Goal: Transaction & Acquisition: Purchase product/service

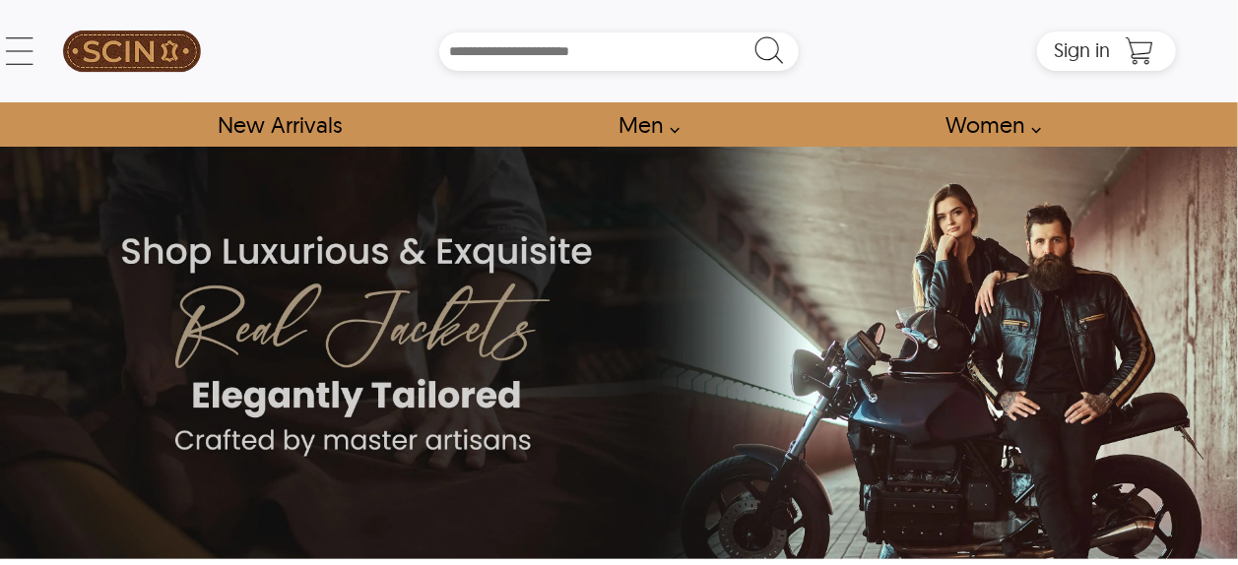
click at [644, 126] on link "Men" at bounding box center [643, 124] width 95 height 44
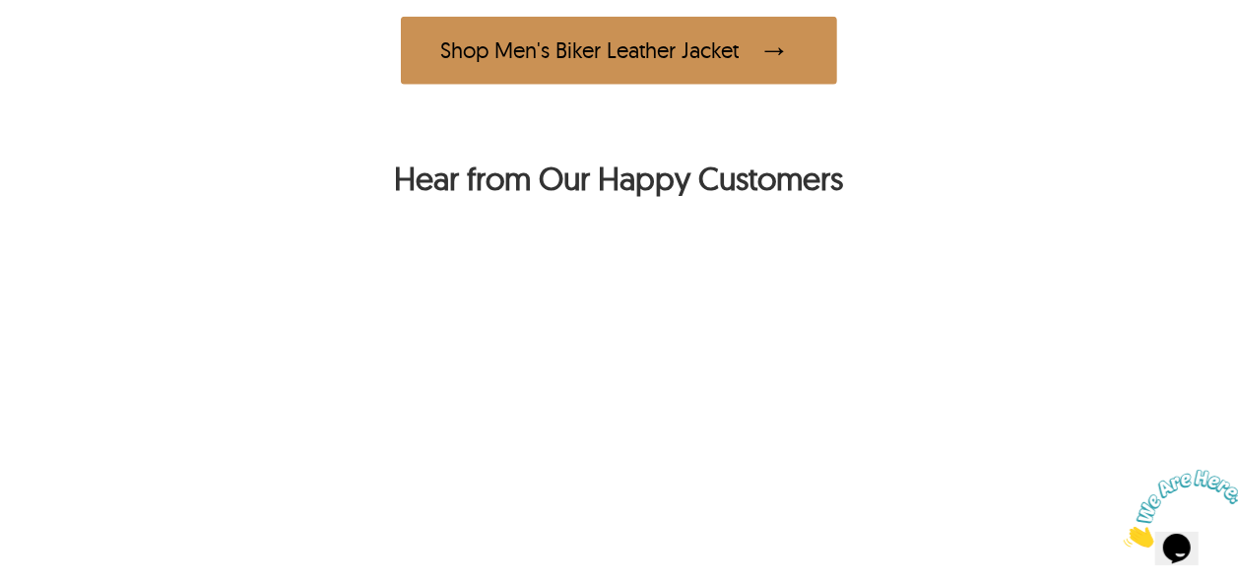
scroll to position [1318, 0]
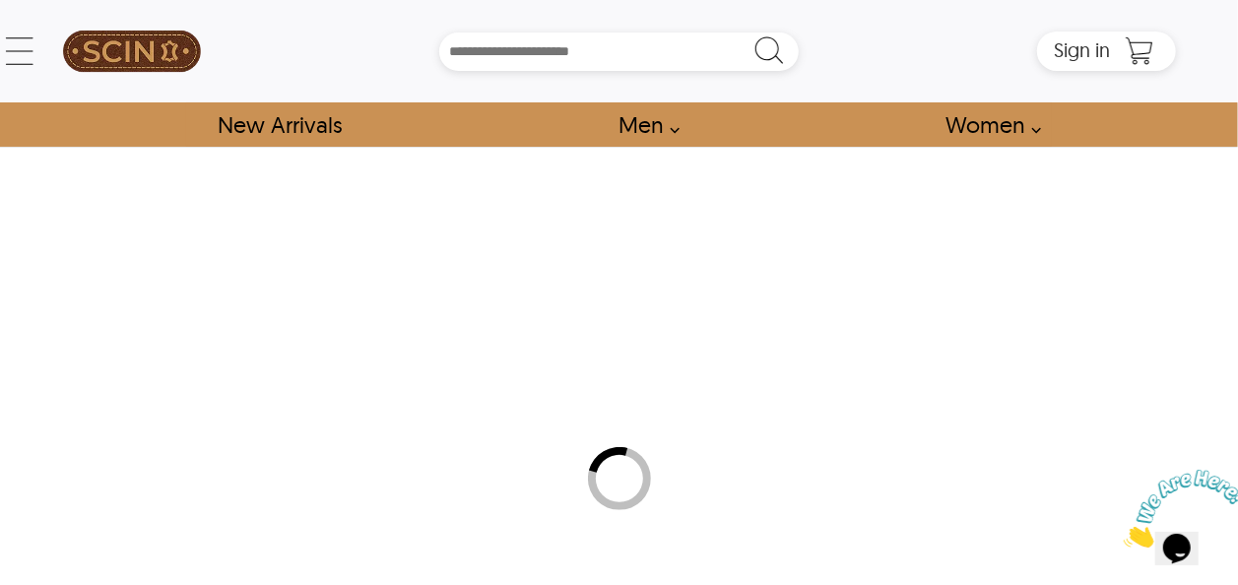
select select "********"
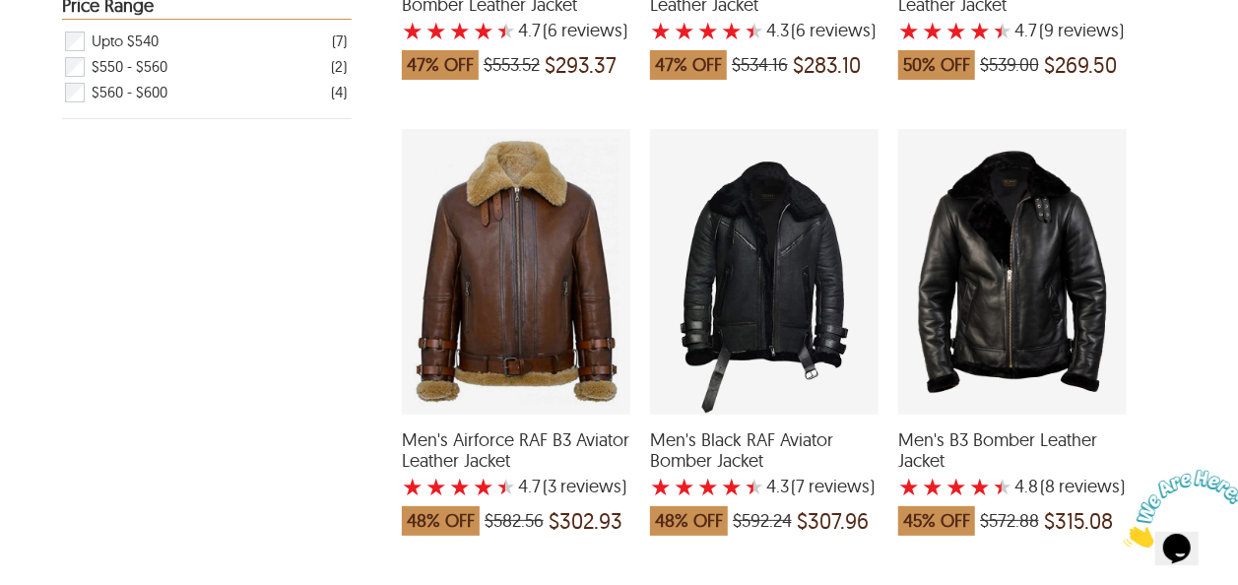
scroll to position [741, 0]
click at [1040, 343] on div "Men's B3 Bomber Leather Jacket with a 4.75 Star Rating 8 Product Review which w…" at bounding box center [1012, 272] width 228 height 286
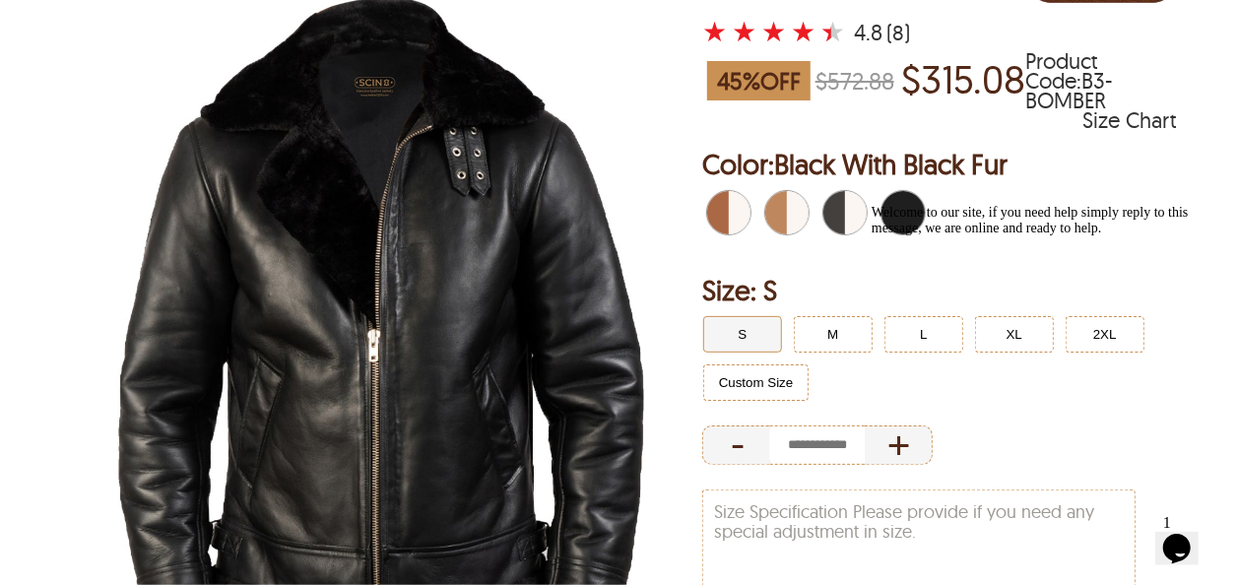
scroll to position [232, 0]
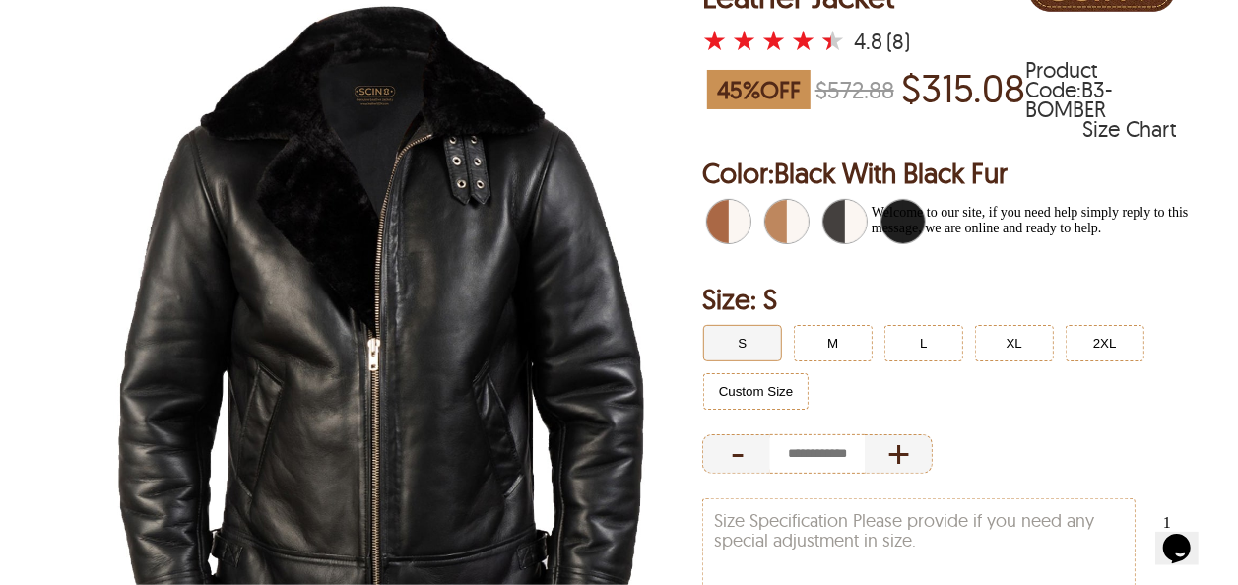
click at [727, 225] on span "Brown" at bounding box center [718, 221] width 22 height 43
click at [729, 242] on span "Brown" at bounding box center [735, 221] width 13 height 43
click at [774, 227] on span "Distressed Brown" at bounding box center [776, 221] width 22 height 43
click at [790, 225] on span "Distressed Brown" at bounding box center [793, 221] width 13 height 43
click at [789, 225] on span "Distressed Brown" at bounding box center [793, 221] width 13 height 43
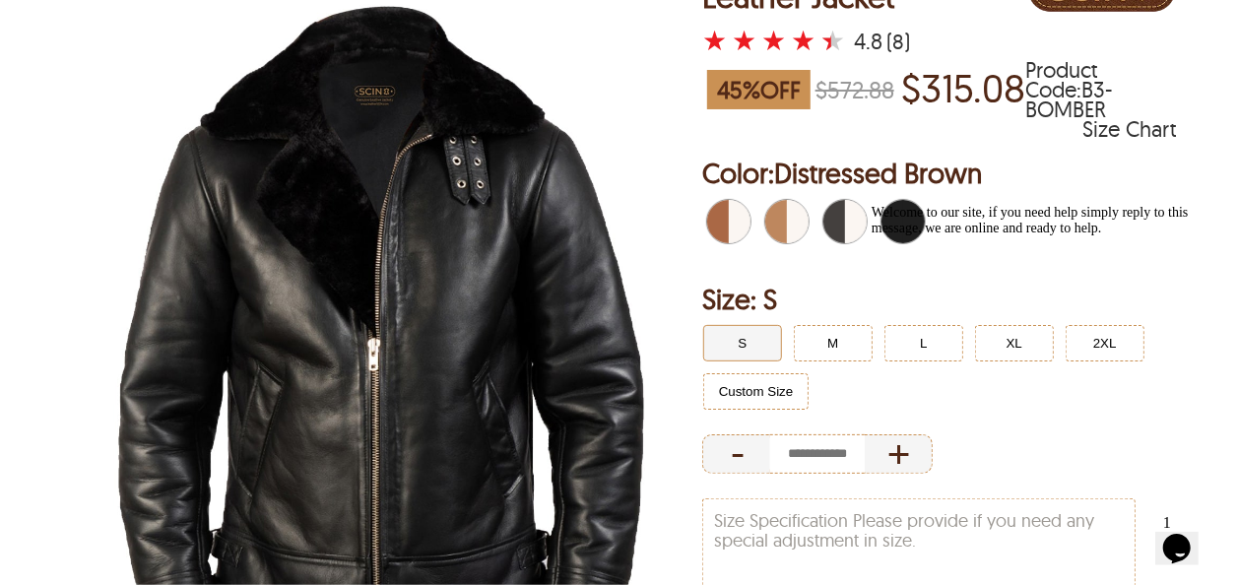
click at [858, 226] on span "Black With White Fur" at bounding box center [862, 221] width 9 height 43
click at [906, 224] on div "Welcome to our site, if you need help simply reply to this message, we are onli…" at bounding box center [1048, 220] width 355 height 32
click at [909, 225] on div "Welcome to our site, if you need help simply reply to this message, we are onli…" at bounding box center [1048, 220] width 355 height 32
